Goal: Task Accomplishment & Management: Complete application form

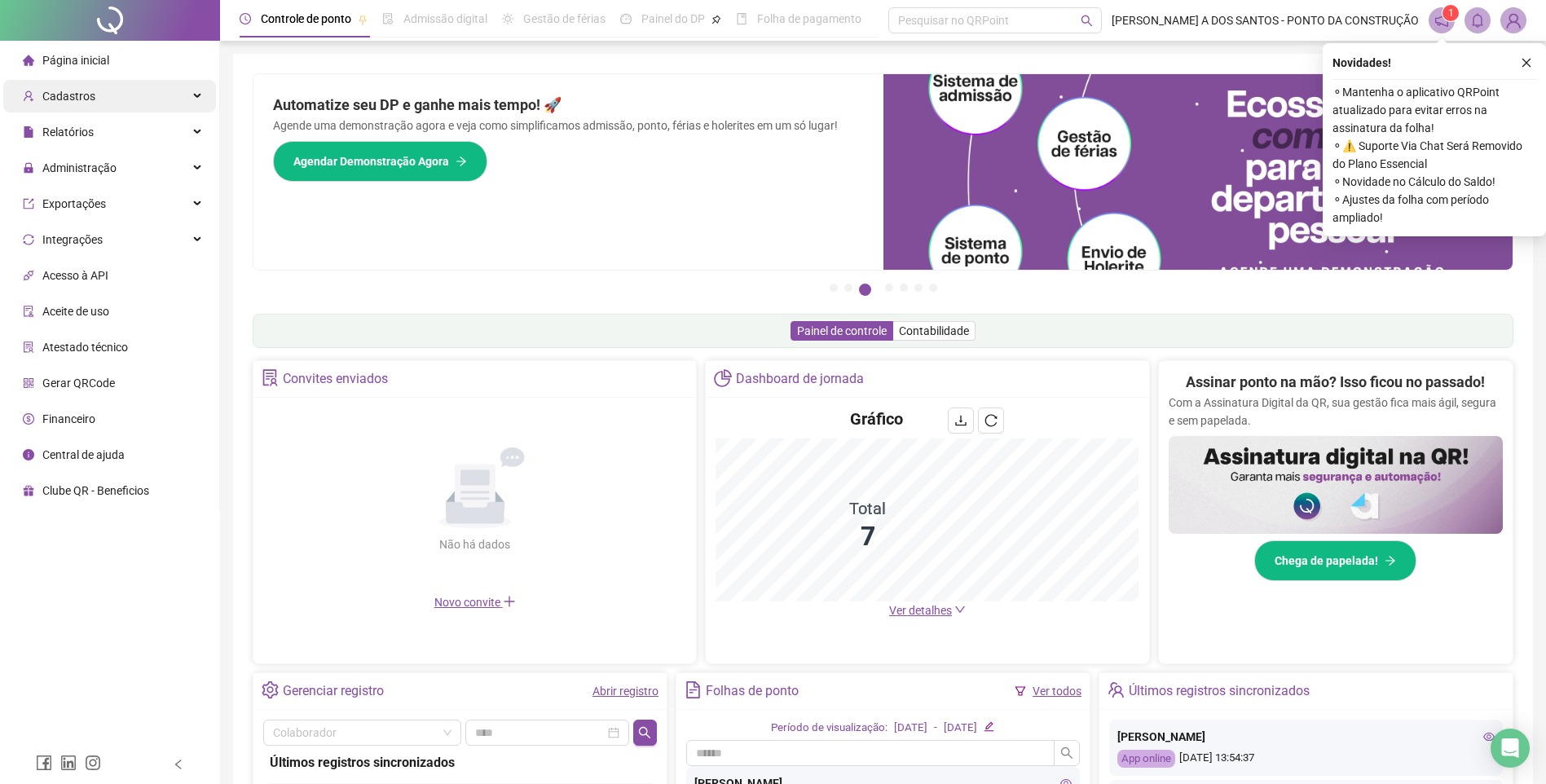
click at [74, 95] on span "Cadastros" at bounding box center [69, 96] width 53 height 13
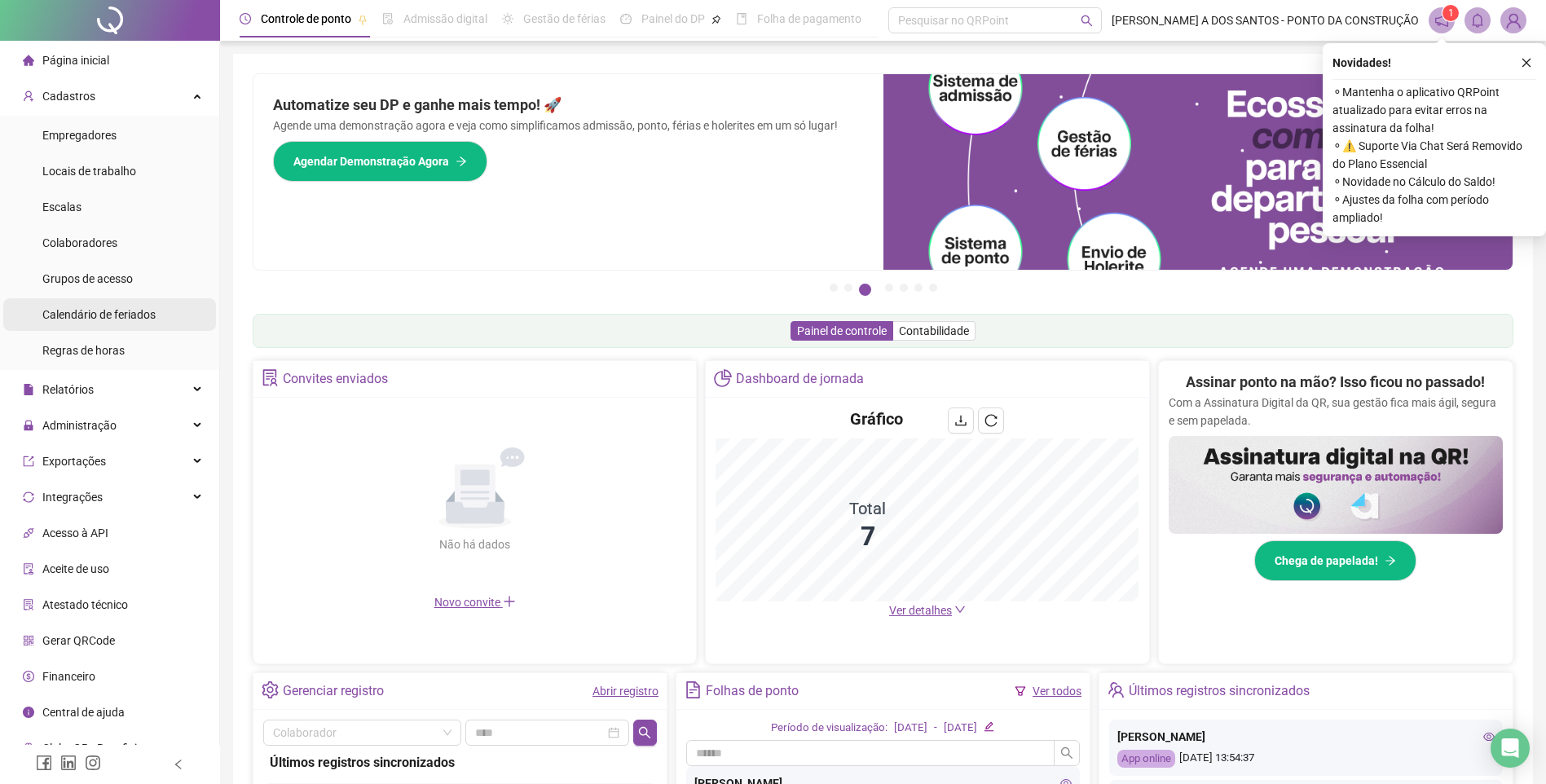
click at [83, 316] on span "Calendário de feriados" at bounding box center [99, 315] width 114 height 13
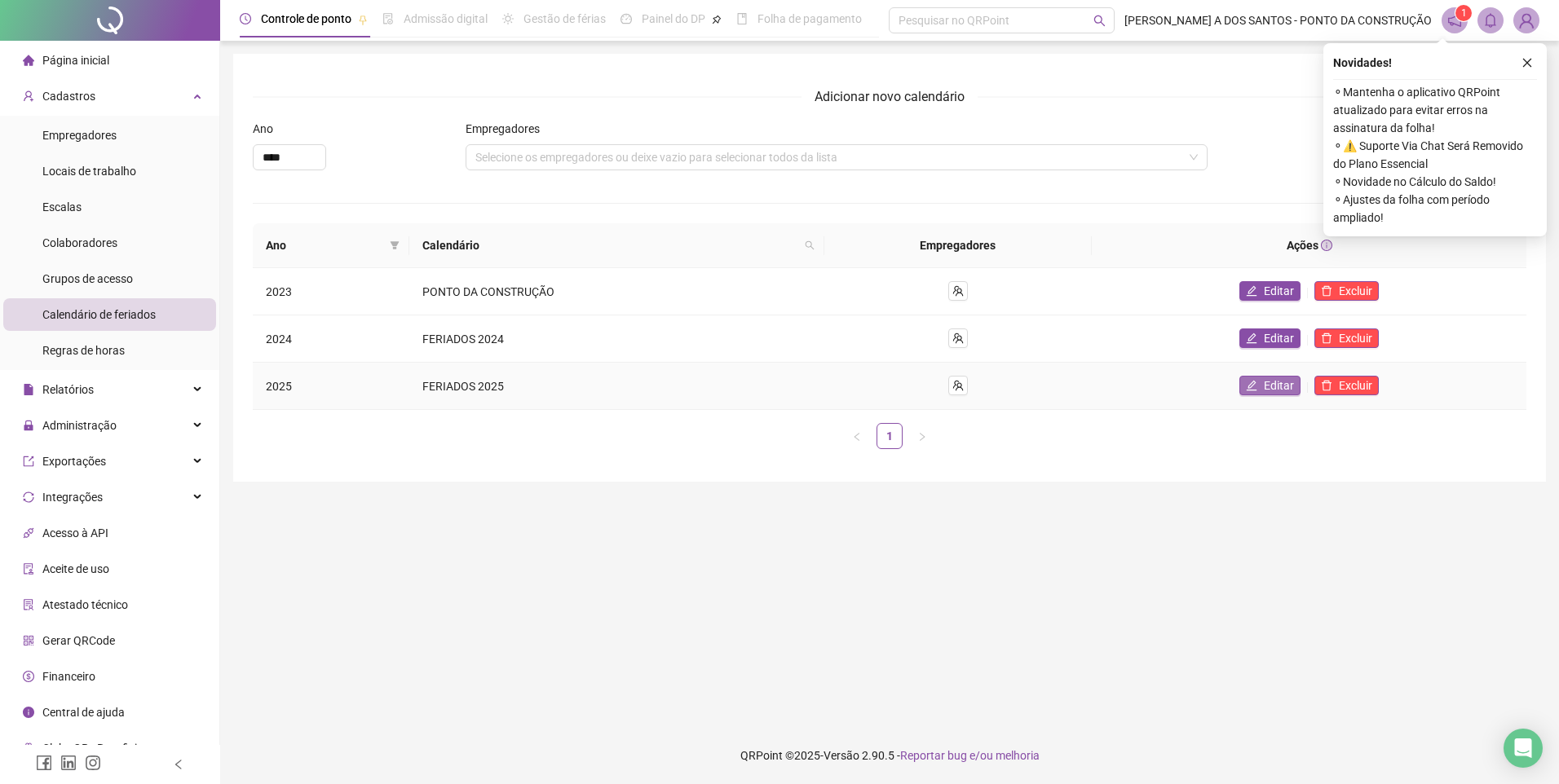
click at [1255, 386] on icon "edit" at bounding box center [1251, 386] width 11 height 11
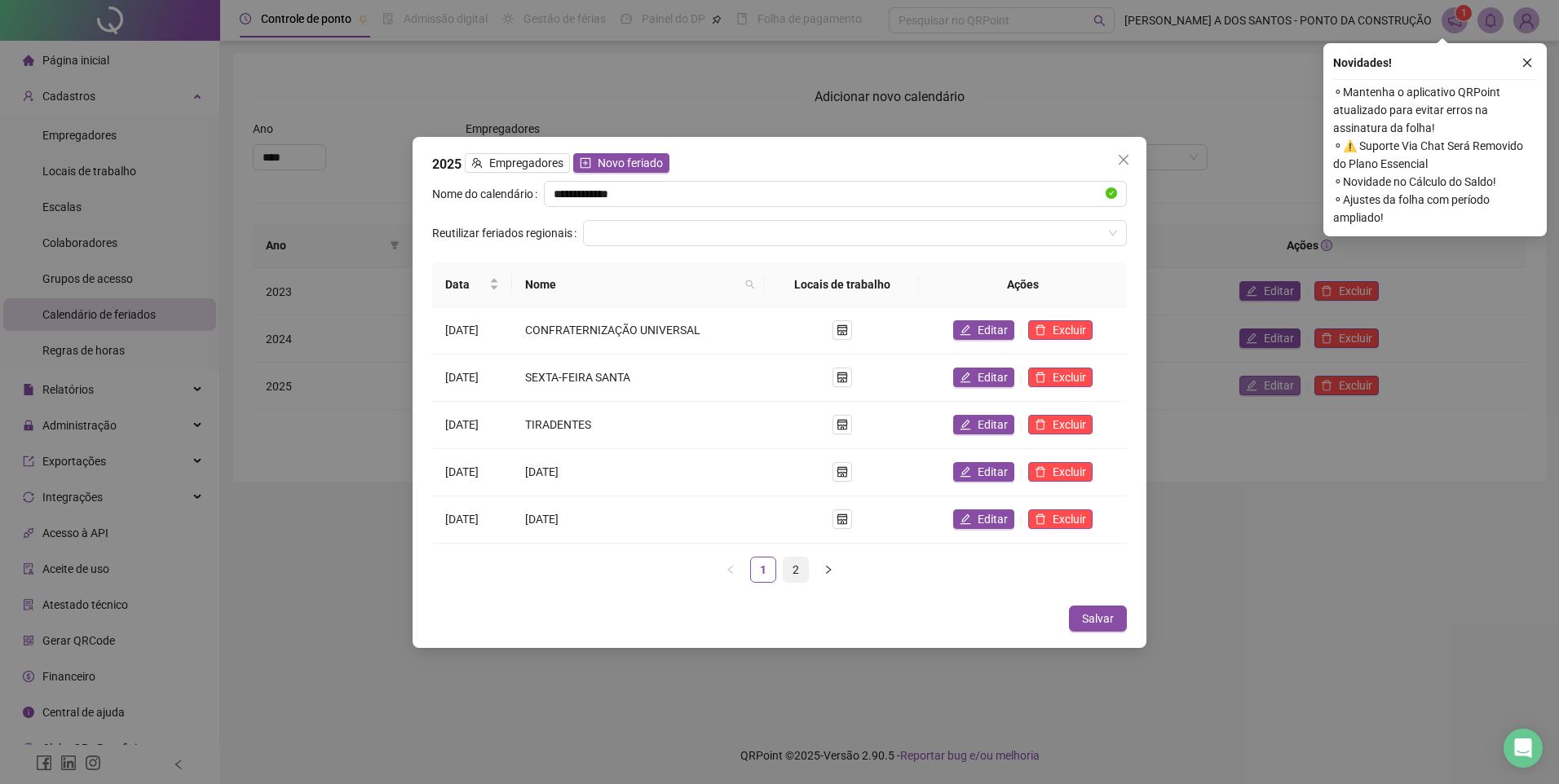
click at [798, 567] on link "2" at bounding box center [796, 570] width 25 height 25
click at [759, 565] on link "1" at bounding box center [763, 570] width 25 height 25
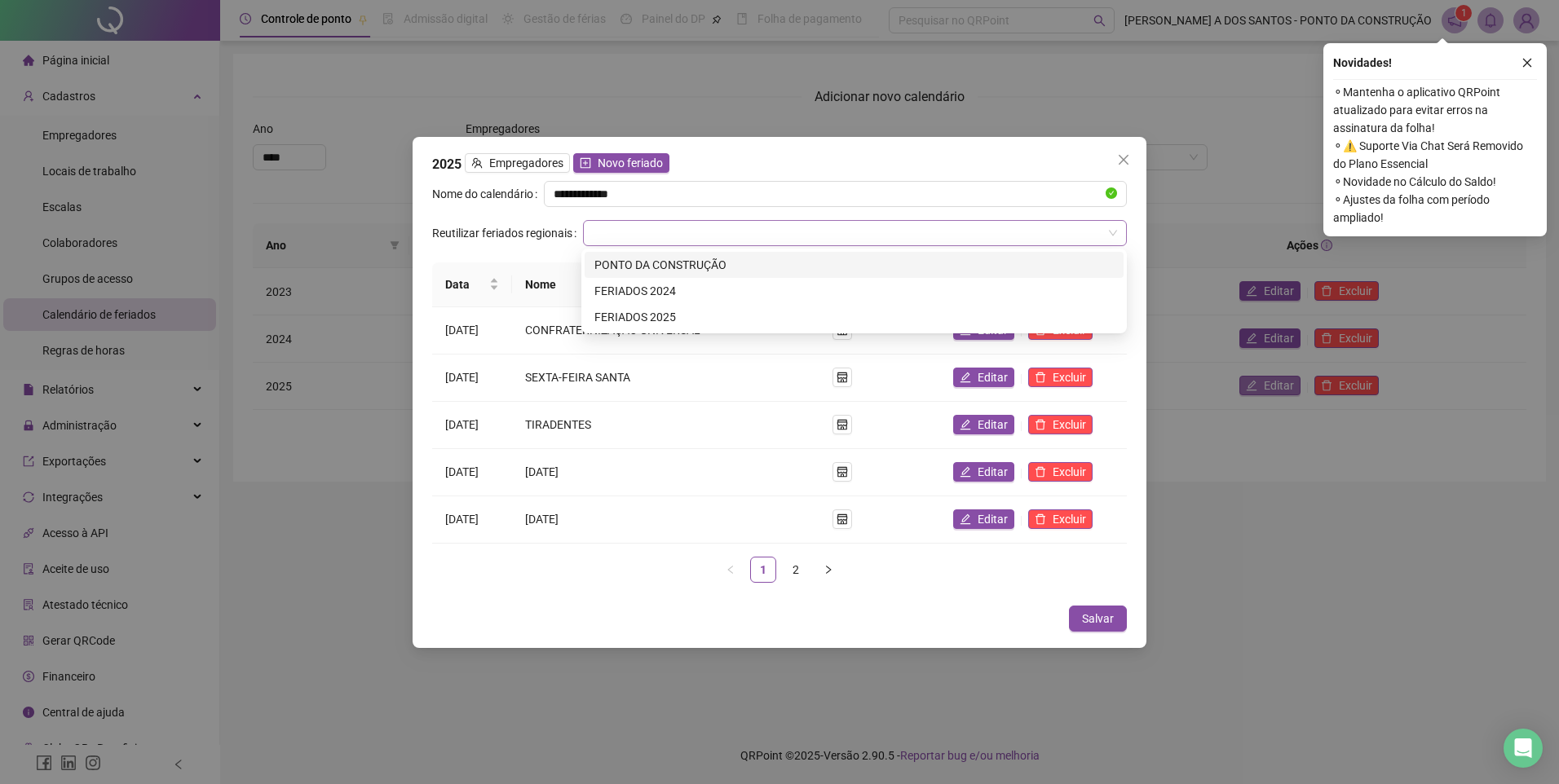
click at [1107, 231] on span at bounding box center [855, 233] width 524 height 25
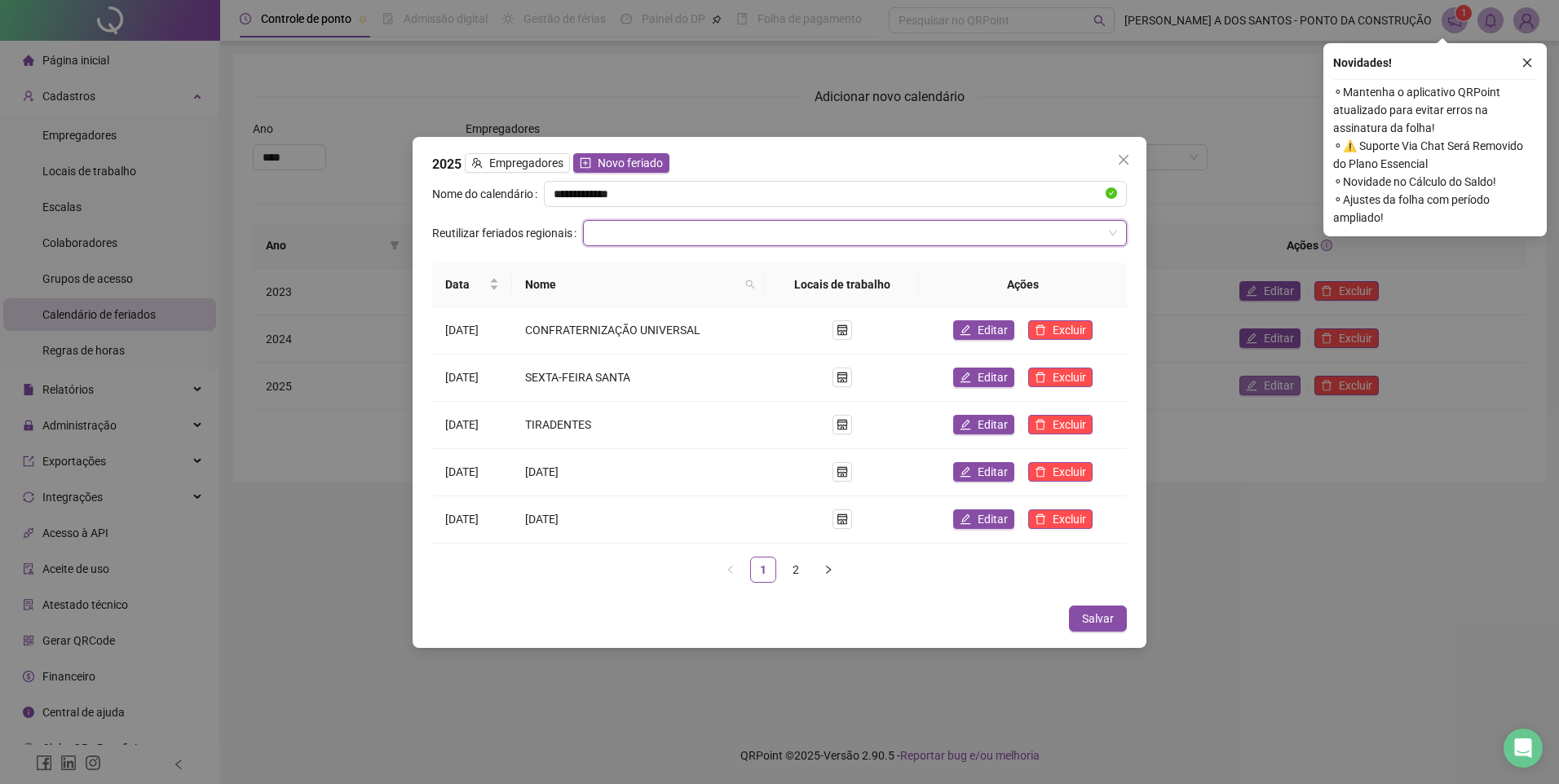
click at [1116, 233] on span at bounding box center [855, 233] width 524 height 25
click at [791, 224] on input "search" at bounding box center [847, 233] width 510 height 25
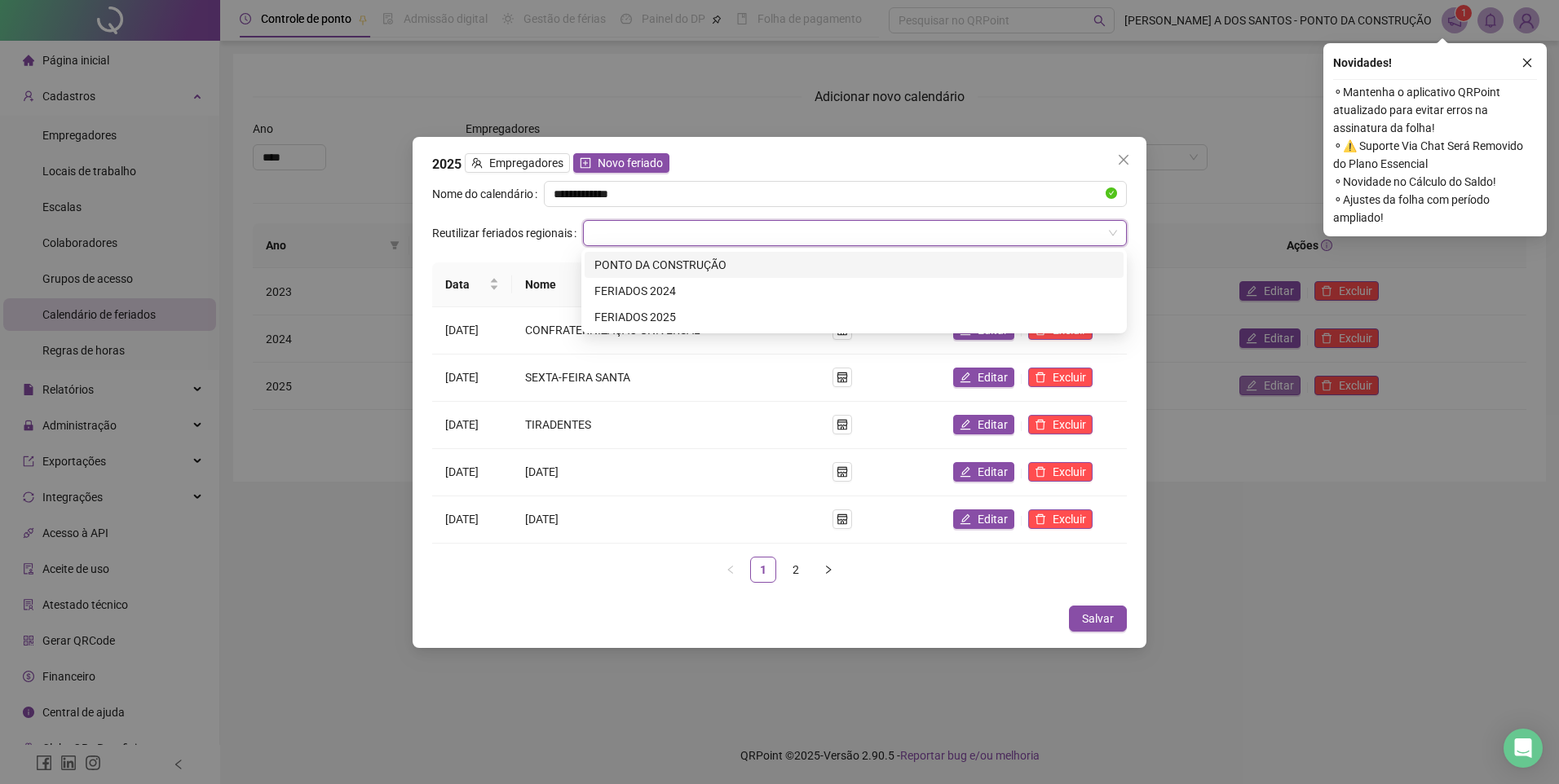
click at [618, 230] on input "search" at bounding box center [847, 233] width 510 height 25
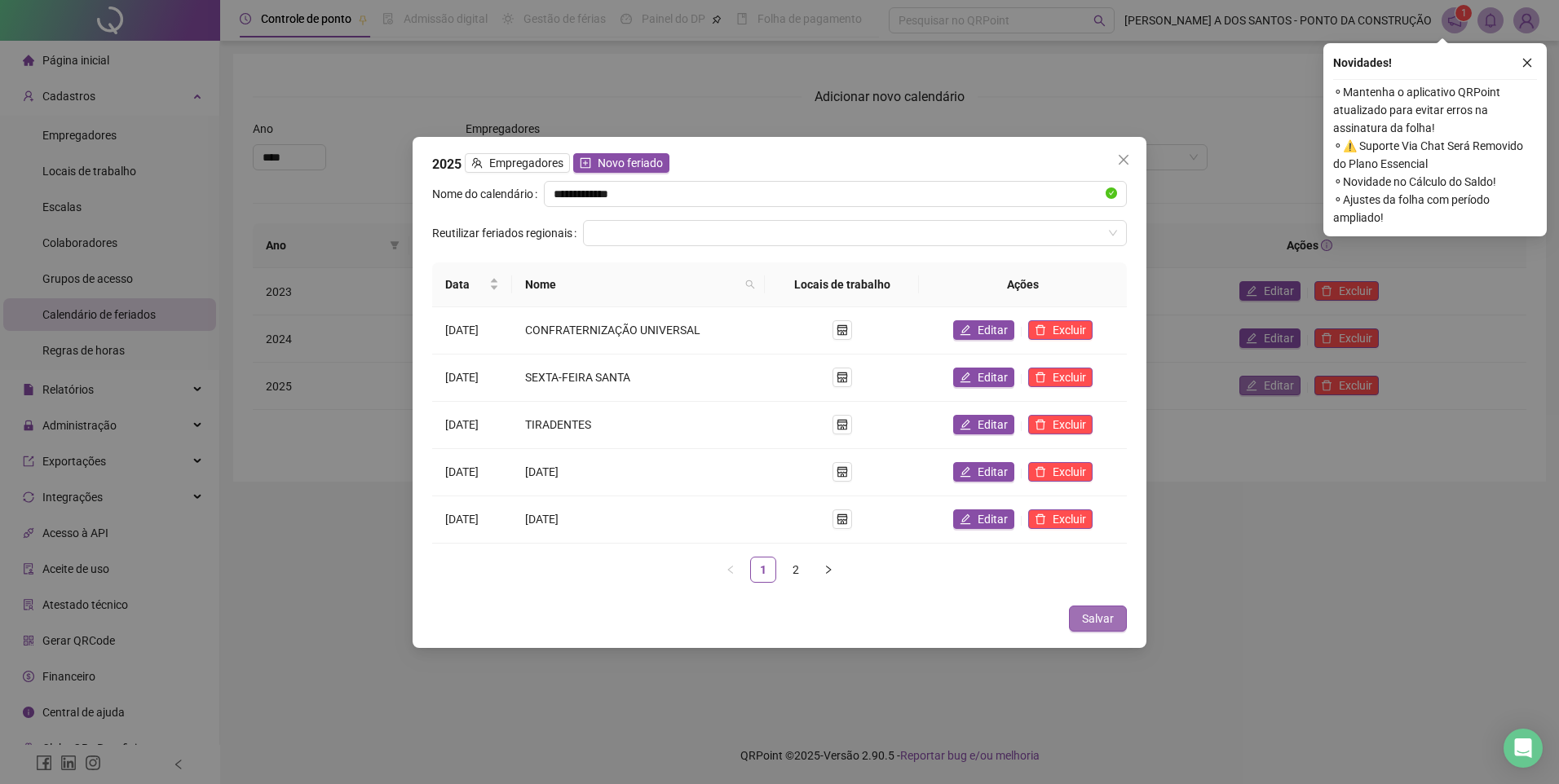
click at [1104, 620] on span "Salvar" at bounding box center [1098, 619] width 32 height 18
click at [628, 160] on span "Novo feriado" at bounding box center [631, 163] width 65 height 18
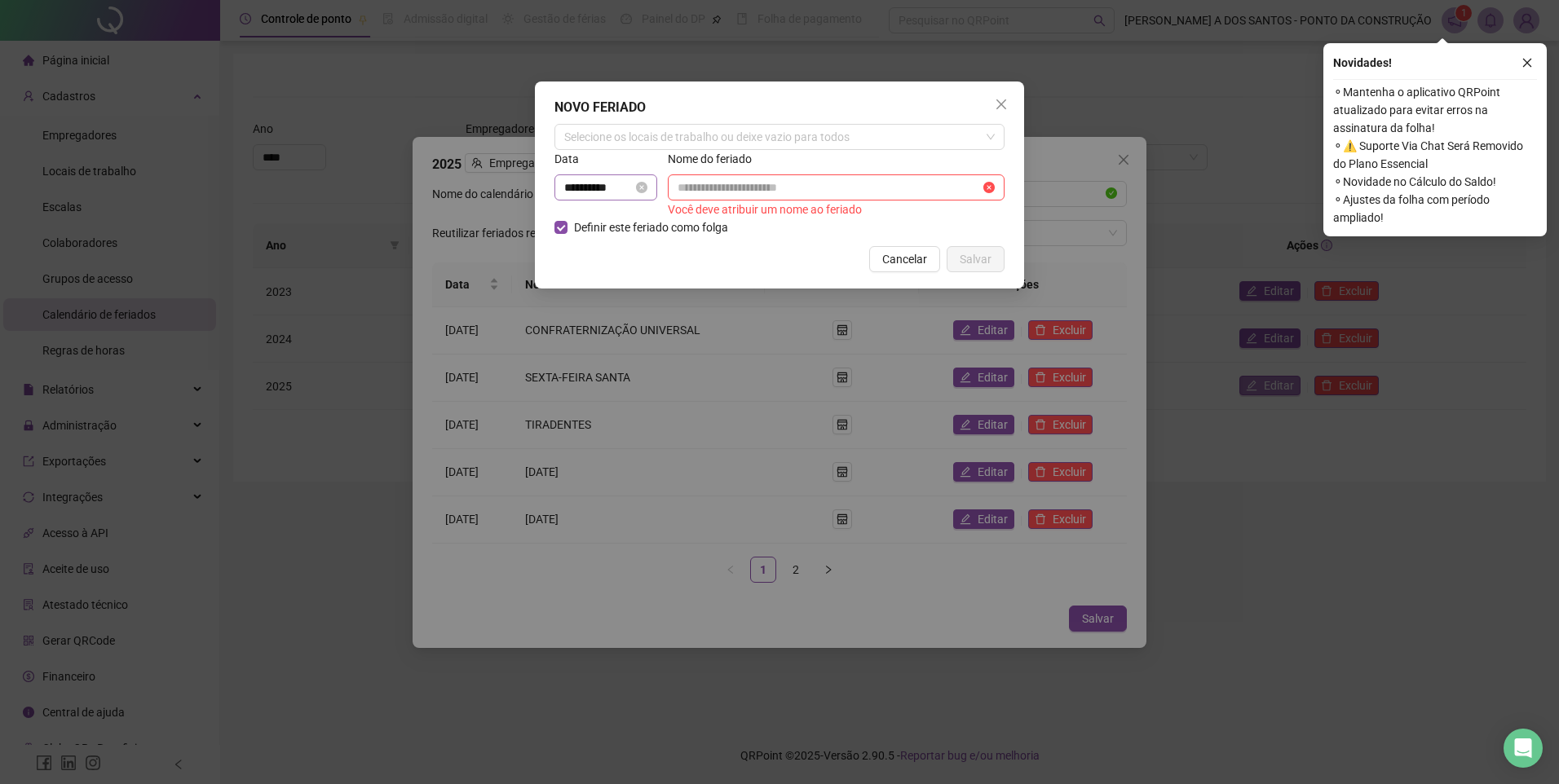
drag, startPoint x: 658, startPoint y: 188, endPoint x: 640, endPoint y: 188, distance: 18.0
click at [658, 188] on div "**********" at bounding box center [606, 187] width 103 height 26
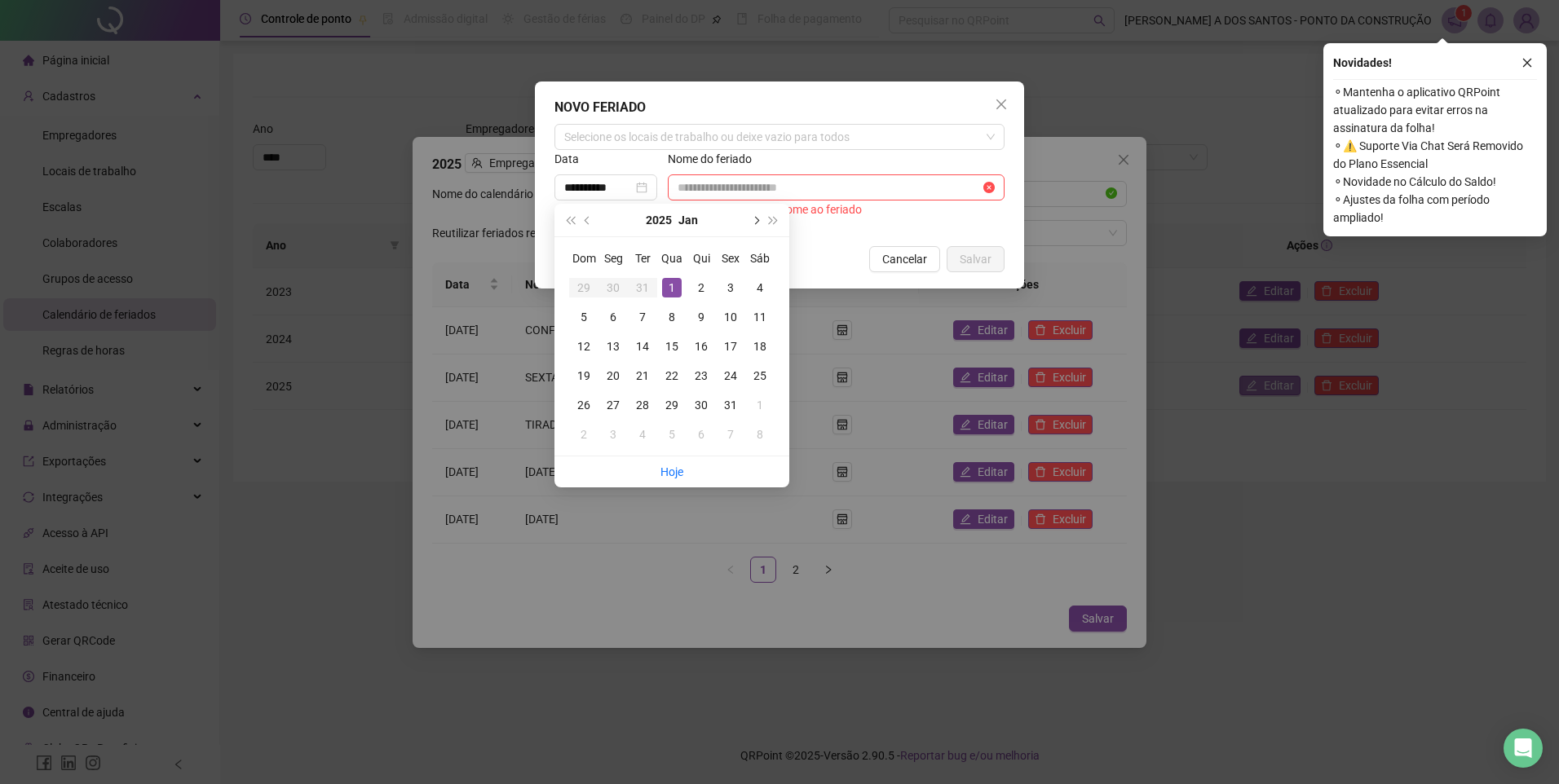
click at [757, 219] on span "next-year" at bounding box center [755, 220] width 8 height 8
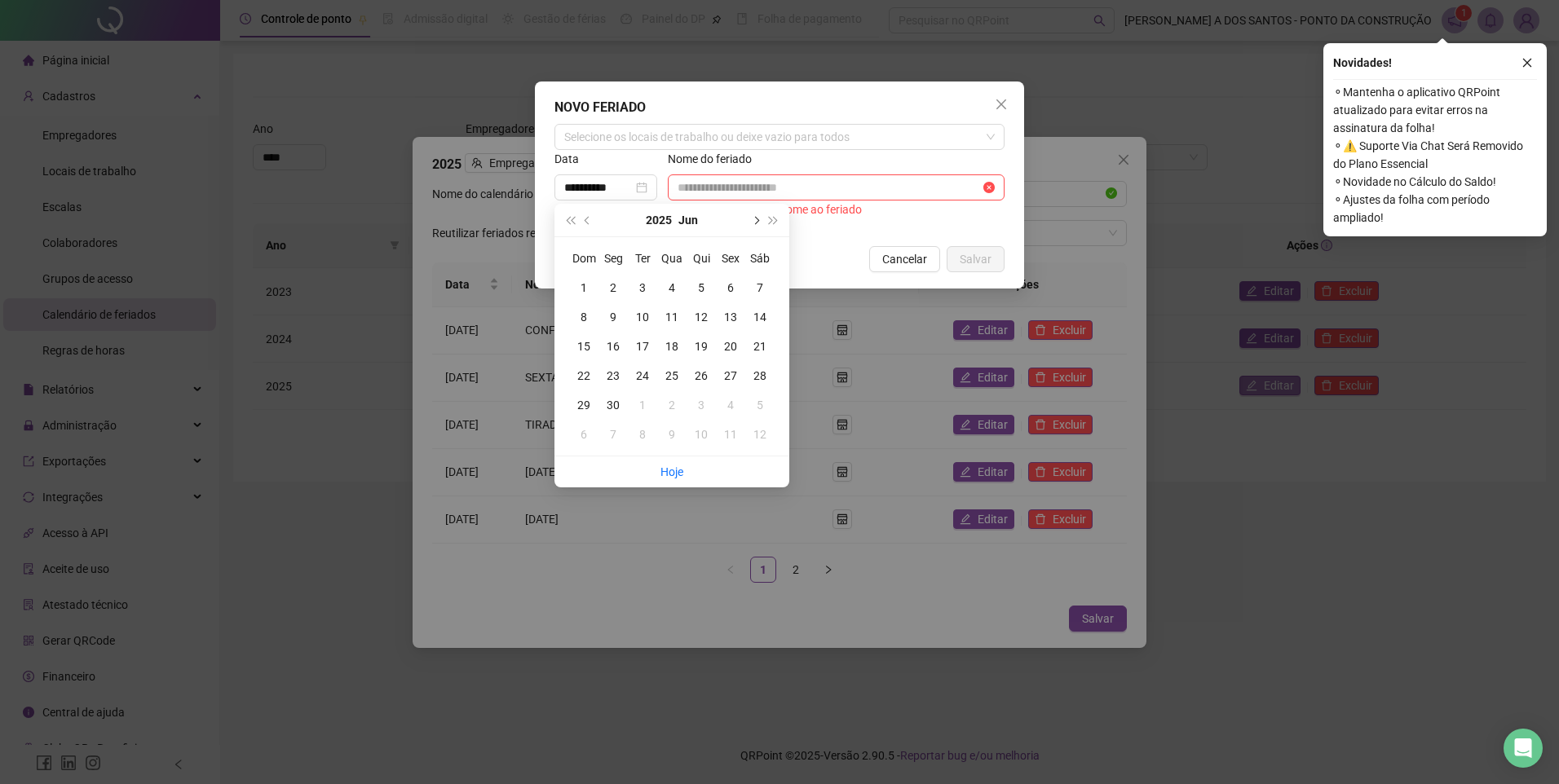
click at [757, 219] on span "next-year" at bounding box center [755, 220] width 8 height 8
type input "**********"
click at [735, 343] on div "15" at bounding box center [730, 347] width 20 height 20
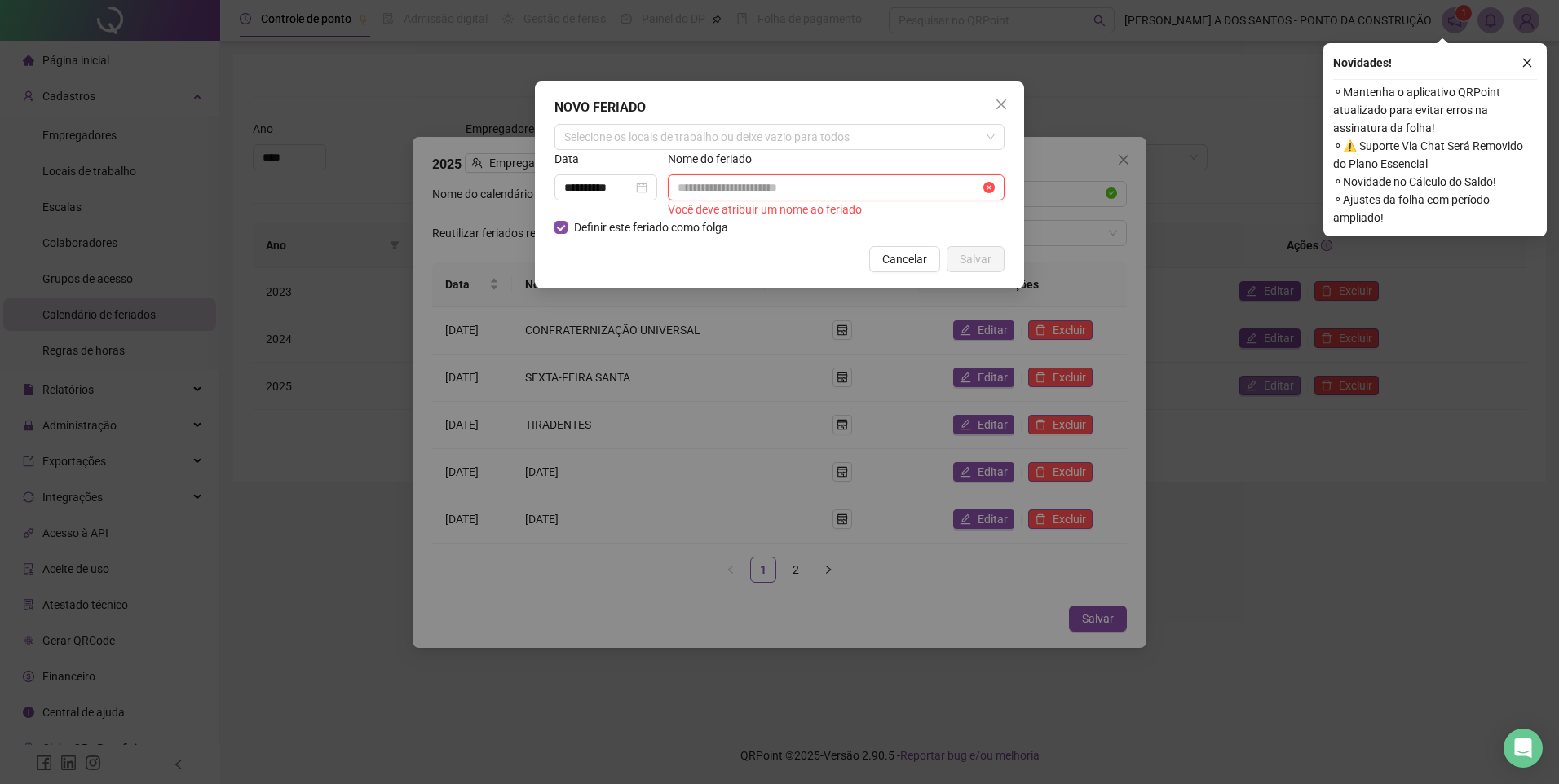
click at [749, 181] on input "text" at bounding box center [829, 187] width 303 height 18
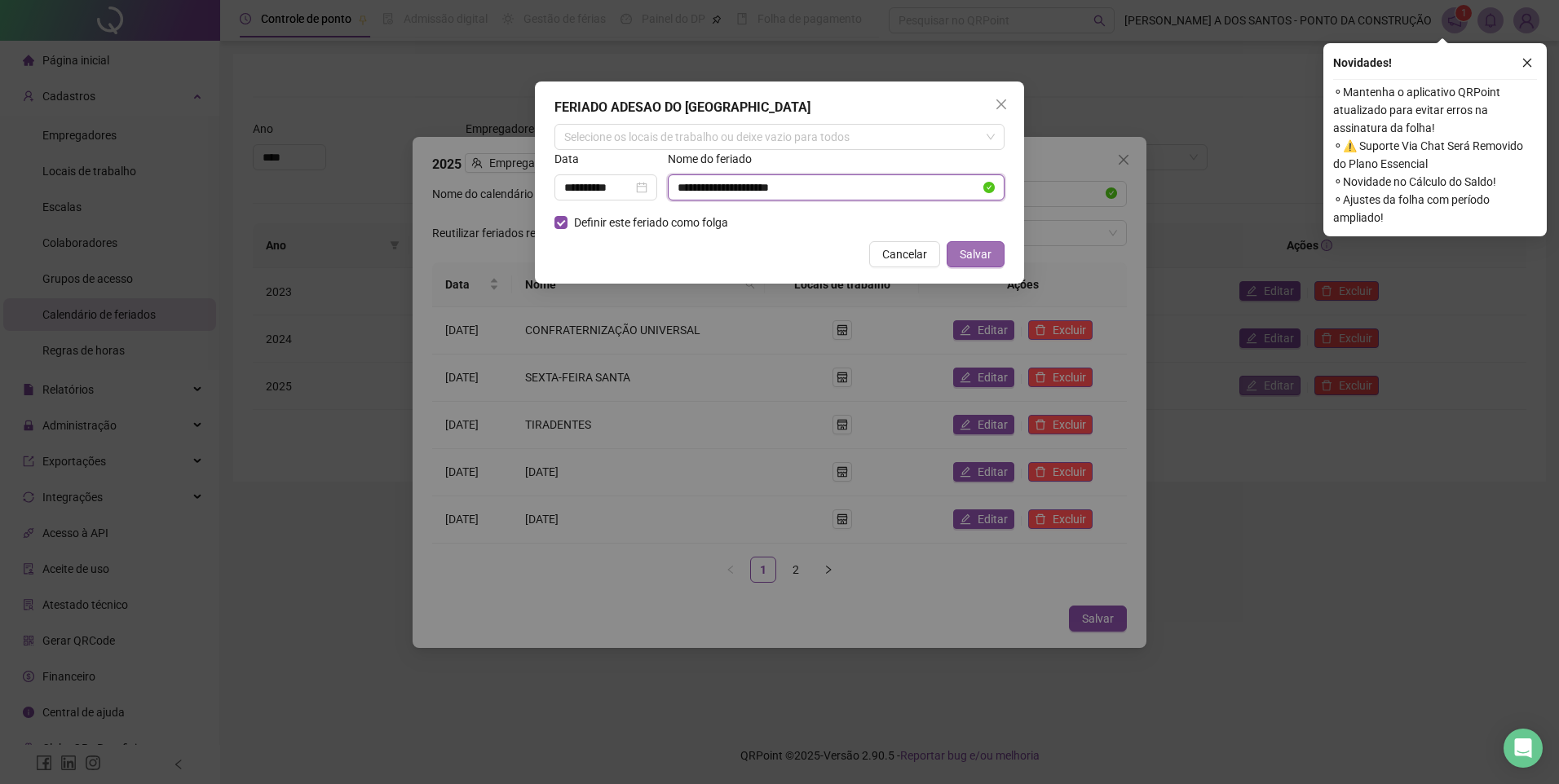
type input "**********"
click at [979, 251] on span "Salvar" at bounding box center [975, 254] width 32 height 18
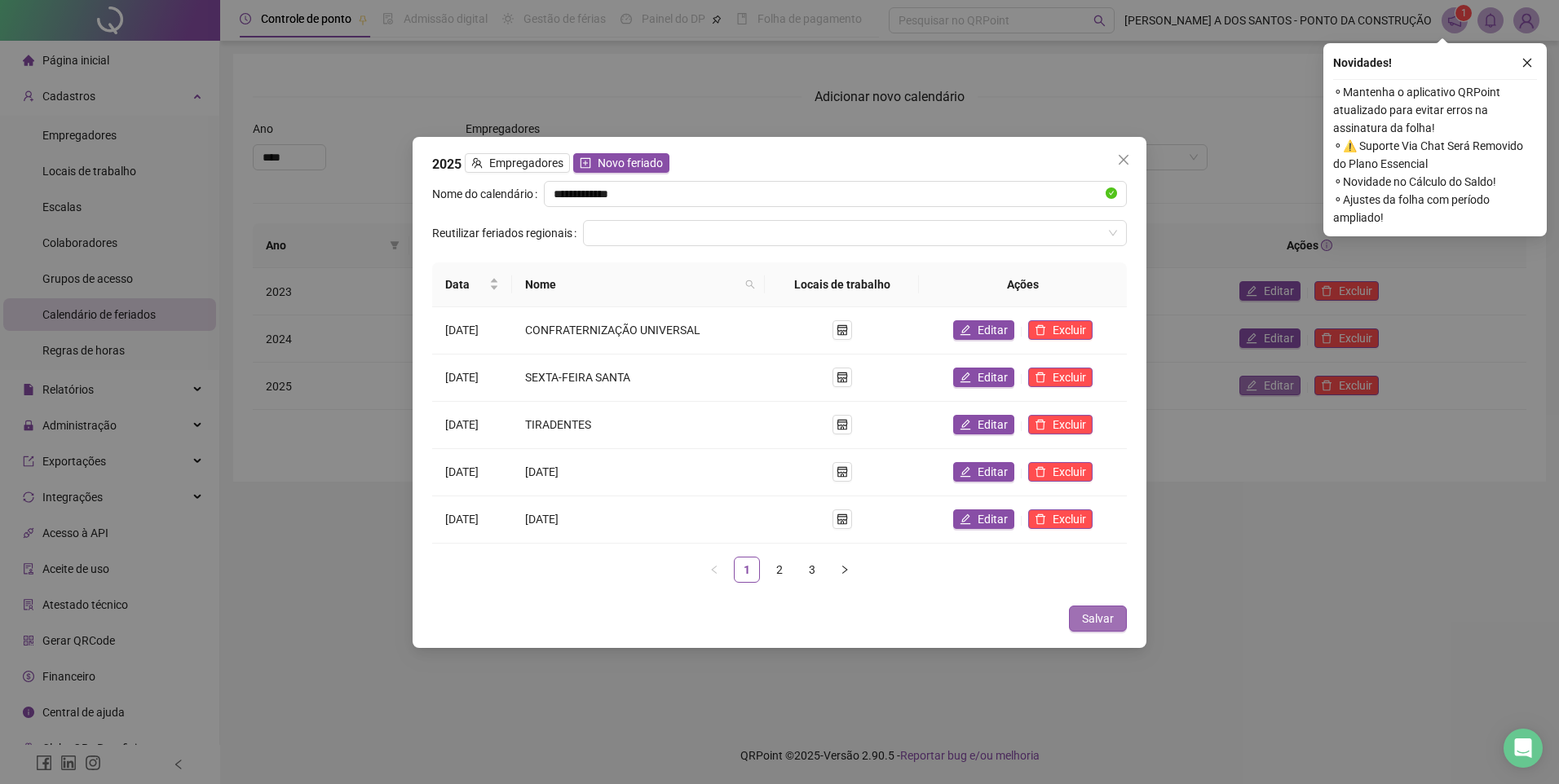
click at [1111, 619] on span "Salvar" at bounding box center [1098, 619] width 32 height 18
click at [1100, 619] on span "Salvar" at bounding box center [1098, 619] width 32 height 18
click at [805, 567] on link "3" at bounding box center [812, 570] width 25 height 25
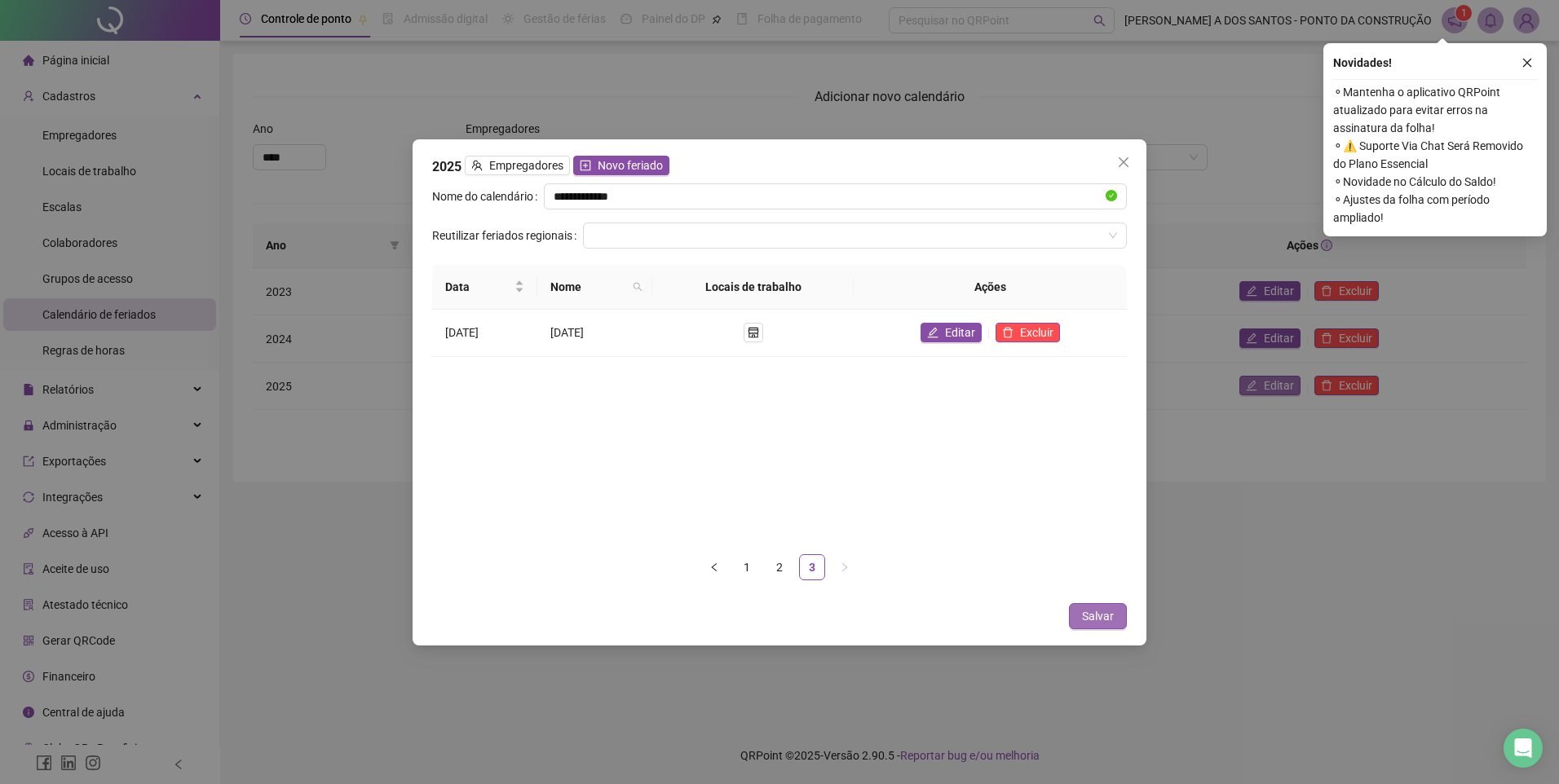
click at [1100, 622] on span "Salvar" at bounding box center [1098, 616] width 32 height 18
click at [774, 568] on link "2" at bounding box center [780, 567] width 25 height 25
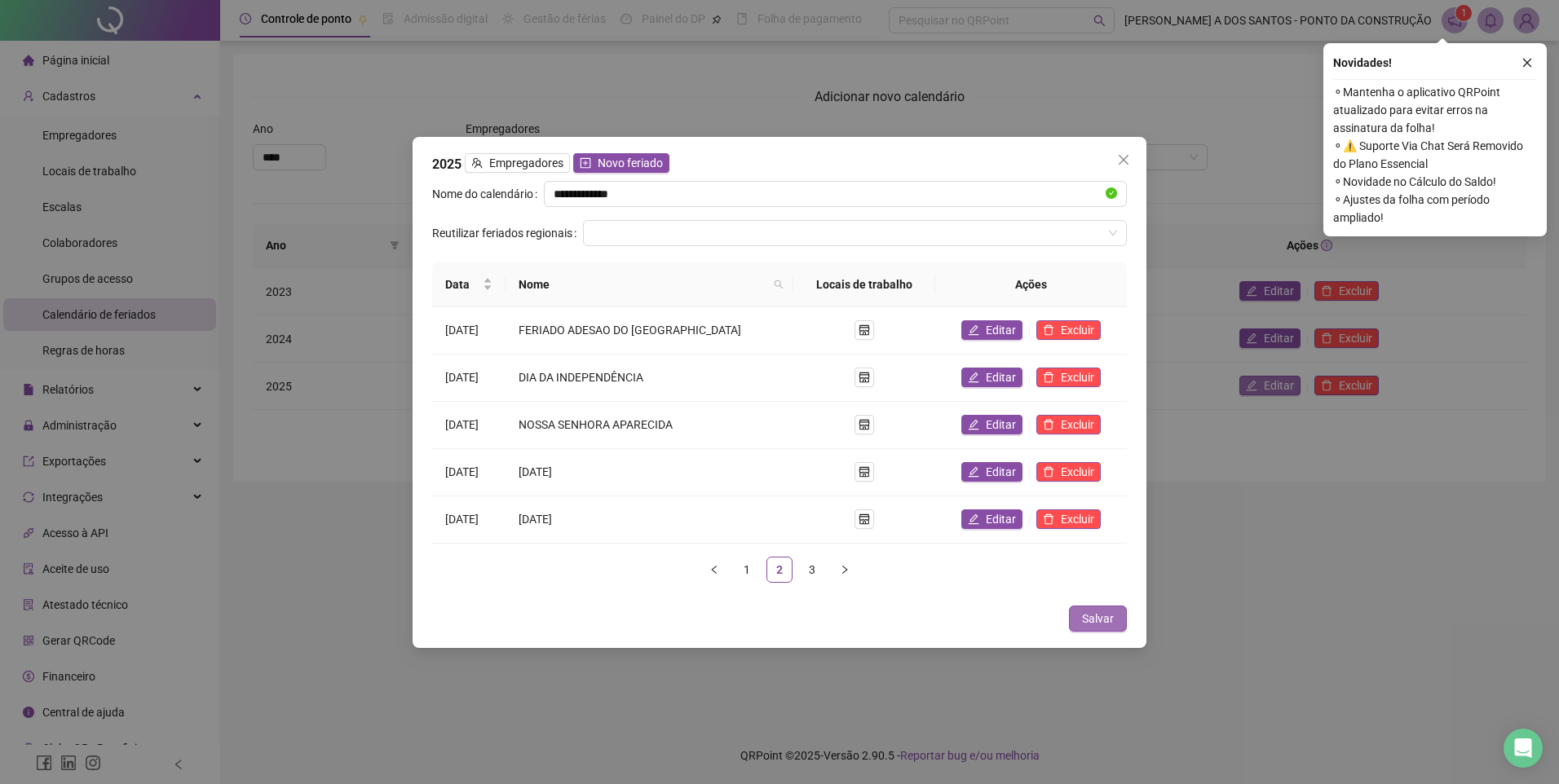
click at [1103, 615] on span "Salvar" at bounding box center [1098, 619] width 32 height 18
click at [1121, 158] on icon "close" at bounding box center [1124, 159] width 13 height 13
